Goal: Task Accomplishment & Management: Use online tool/utility

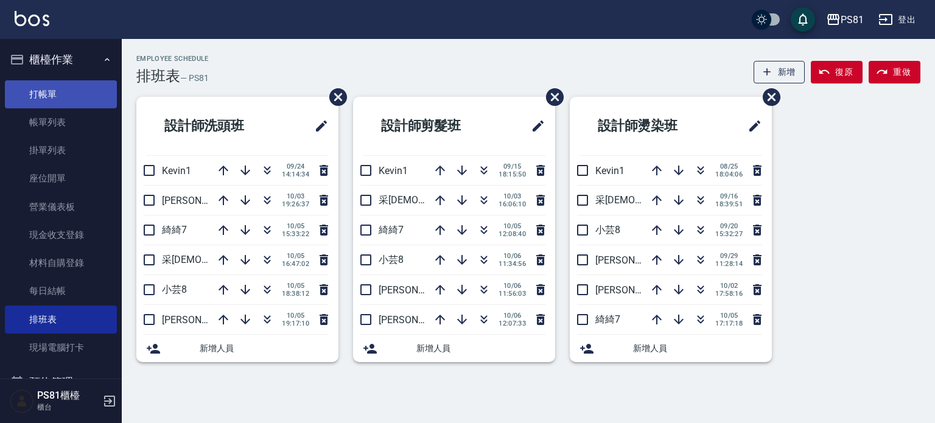
click at [79, 96] on link "打帳單" at bounding box center [61, 94] width 112 height 28
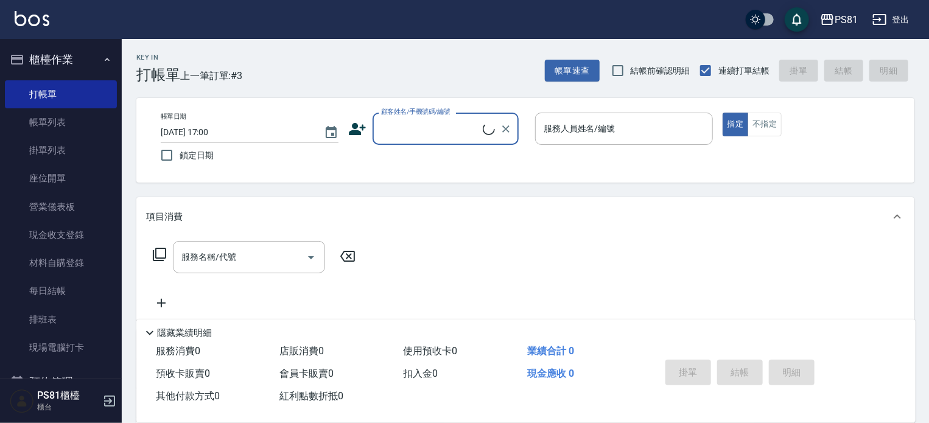
click at [422, 144] on div "顧客姓名/手機號碼/編號" at bounding box center [445, 129] width 146 height 32
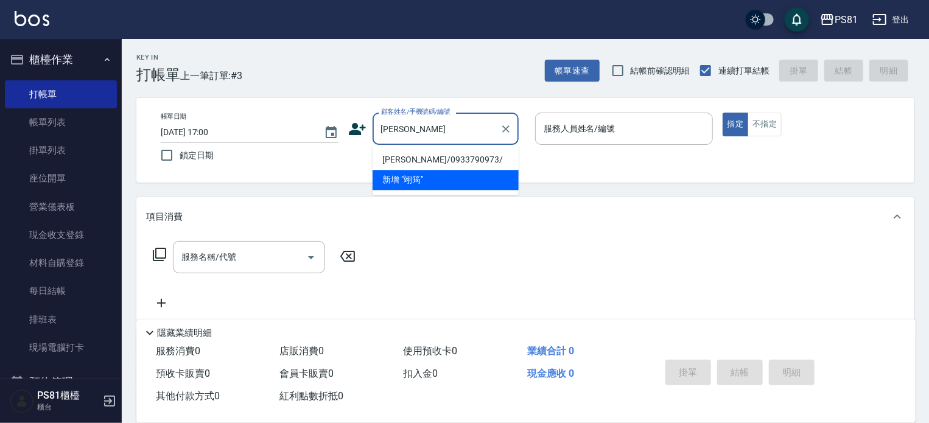
click at [425, 153] on li "[PERSON_NAME]/0933790973/" at bounding box center [445, 160] width 146 height 20
type input "[PERSON_NAME]/0933790973/"
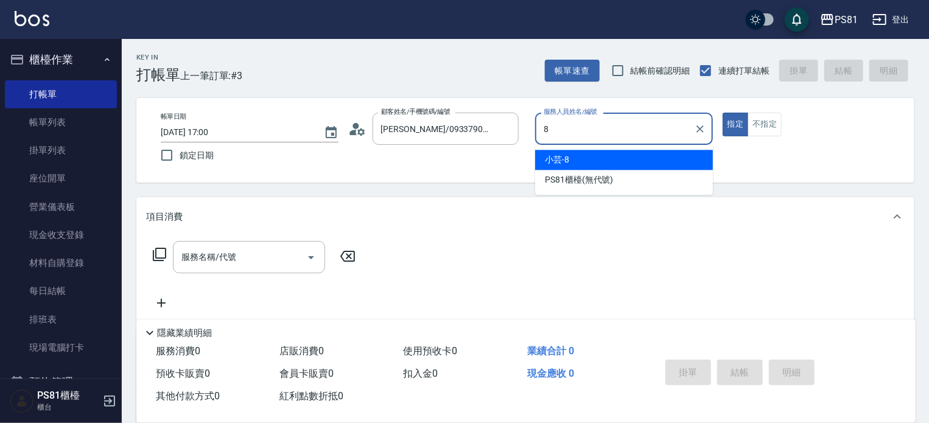
type input "小芸-8"
type button "true"
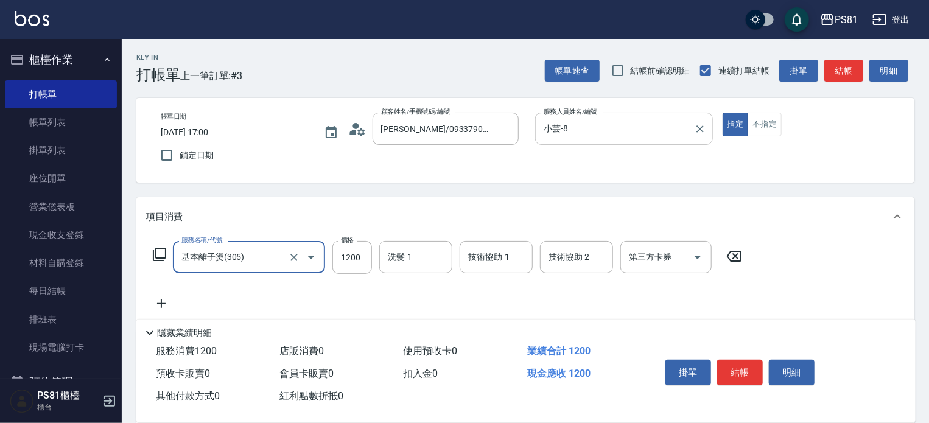
type input "基本離子燙(305)"
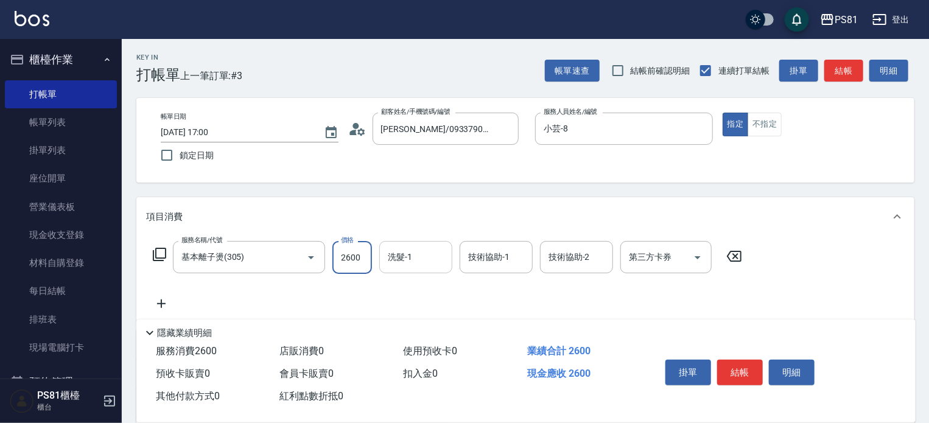
type input "2600"
click at [394, 260] on input "洗髮-1" at bounding box center [416, 256] width 62 height 21
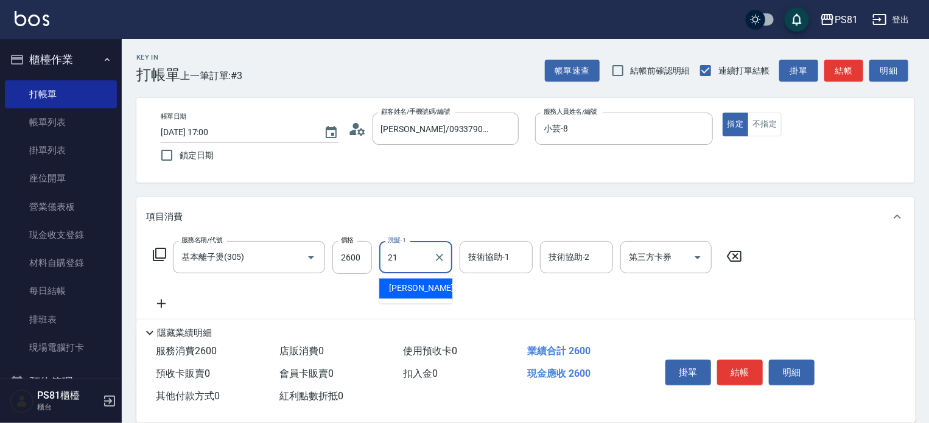
type input "Q比-21"
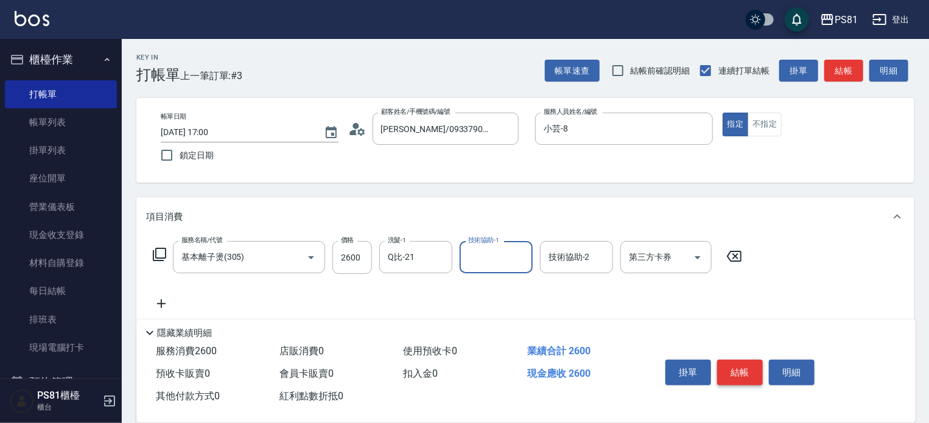
click at [731, 372] on button "結帳" at bounding box center [740, 373] width 46 height 26
